Goal: Information Seeking & Learning: Learn about a topic

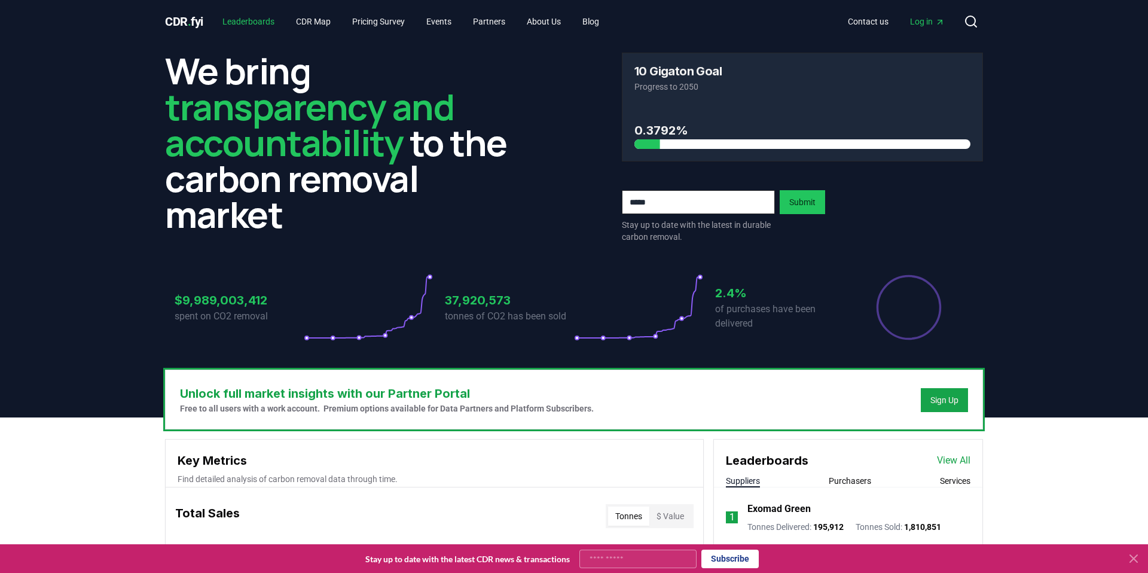
click at [251, 30] on link "Leaderboards" at bounding box center [248, 22] width 71 height 22
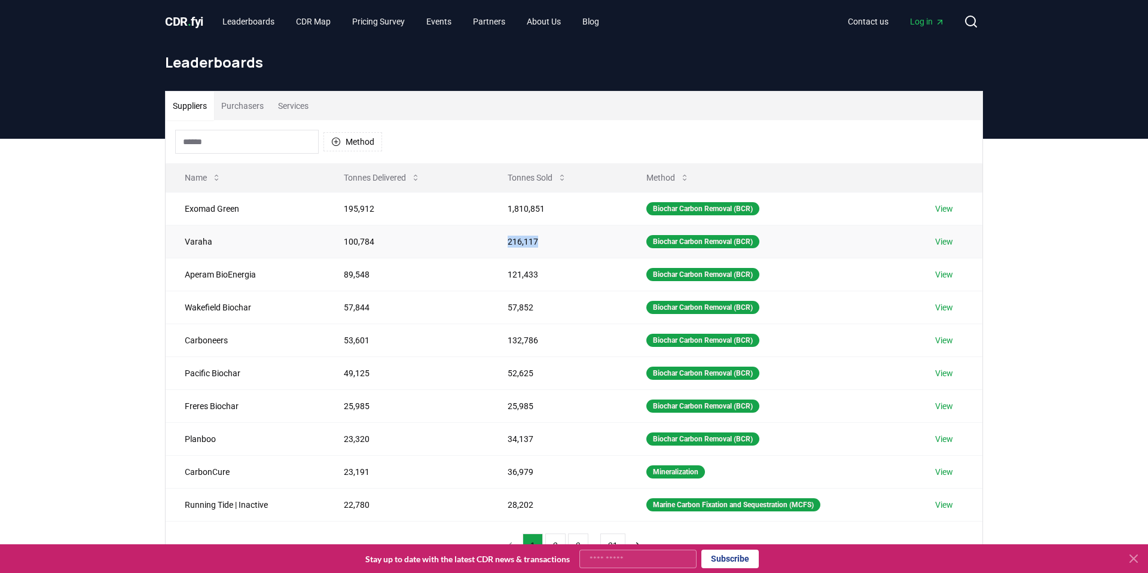
drag, startPoint x: 533, startPoint y: 244, endPoint x: 502, endPoint y: 244, distance: 31.1
click at [502, 244] on td "216,117" at bounding box center [557, 241] width 139 height 33
click at [527, 282] on td "121,433" at bounding box center [557, 274] width 139 height 33
click at [532, 243] on td "216,117" at bounding box center [557, 241] width 139 height 33
click at [924, 23] on span "Log in" at bounding box center [927, 22] width 35 height 12
